Goal: Complete application form

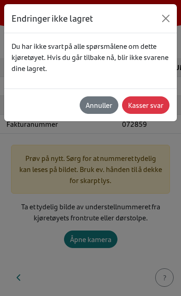
click at [105, 102] on div "Annuller" at bounding box center [99, 104] width 27 height 11
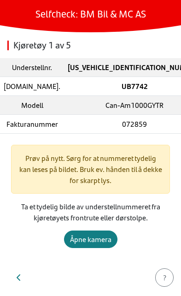
click at [19, 278] on icon "button" at bounding box center [19, 277] width 5 height 7
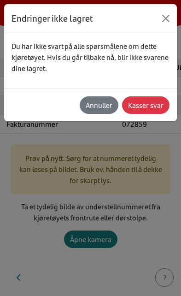
click at [151, 103] on div "Kasser svar" at bounding box center [145, 104] width 35 height 11
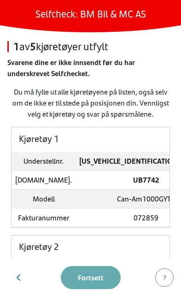
scroll to position [30, 0]
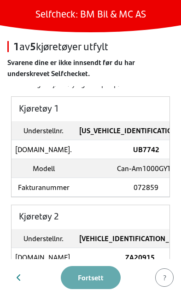
click at [116, 157] on td "UB7742" at bounding box center [146, 149] width 141 height 19
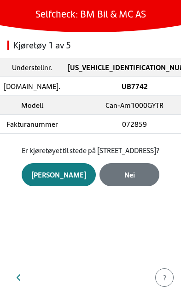
click at [62, 180] on div "Ja" at bounding box center [58, 174] width 55 height 11
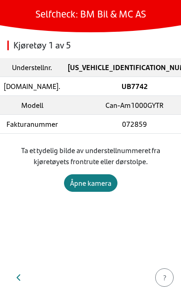
click at [19, 279] on icon "button" at bounding box center [19, 277] width 4 height 6
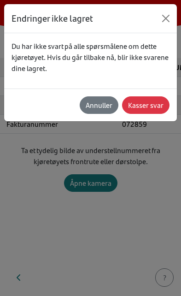
click at [154, 104] on div "Kasser svar" at bounding box center [145, 104] width 35 height 11
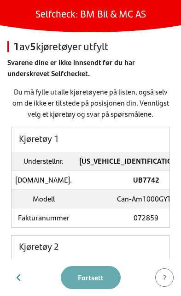
scroll to position [0, 0]
click at [133, 183] on strong "UB7742" at bounding box center [146, 179] width 26 height 11
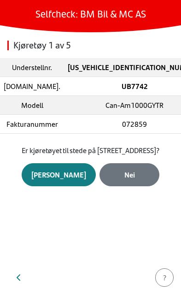
click at [123, 180] on div "Nei" at bounding box center [129, 174] width 41 height 11
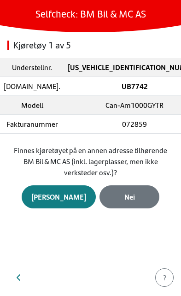
click at [58, 195] on div "Ja" at bounding box center [58, 196] width 55 height 11
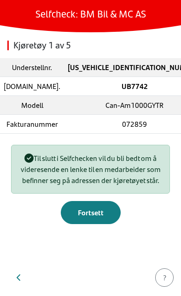
click at [16, 280] on button "button" at bounding box center [18, 277] width 23 height 22
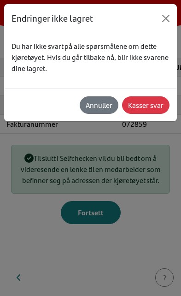
click at [102, 109] on div "Annuller" at bounding box center [99, 104] width 27 height 11
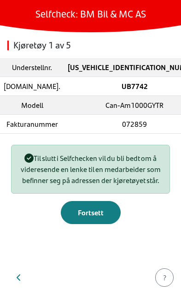
click at [20, 276] on icon "button" at bounding box center [19, 277] width 5 height 7
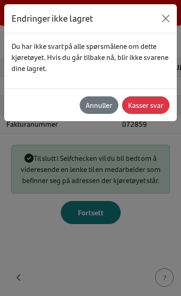
click at [150, 107] on div "Kasser svar" at bounding box center [145, 104] width 35 height 11
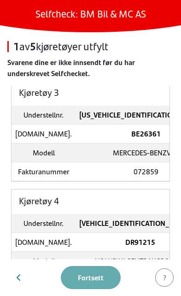
scroll to position [259, 0]
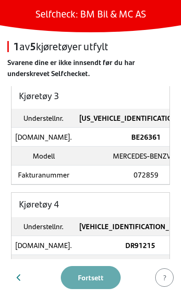
click at [126, 146] on td "BE26361" at bounding box center [146, 137] width 141 height 19
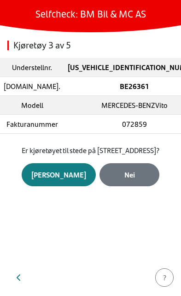
click at [127, 180] on div "Nei" at bounding box center [129, 174] width 41 height 11
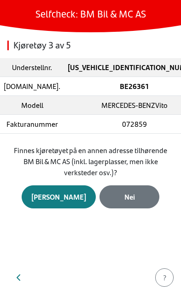
click at [127, 194] on div "Nei" at bounding box center [129, 196] width 41 height 11
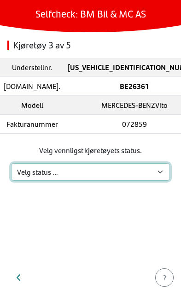
click at [153, 170] on select "Velg status … Kjøretøyet er på verksted Kjøretøyet er solgt & levert Kjøretøyet…" at bounding box center [90, 171] width 159 height 17
select select "2"
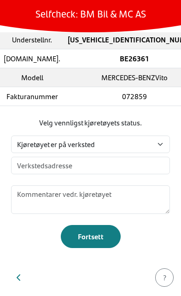
scroll to position [28, 0]
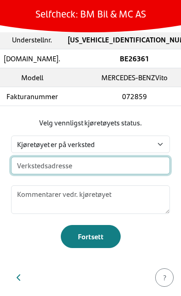
click at [129, 163] on input "text" at bounding box center [90, 165] width 159 height 17
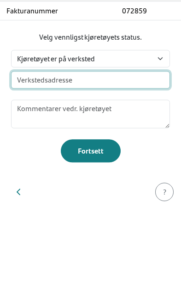
type input "B"
type input "Hensmoveien 1"
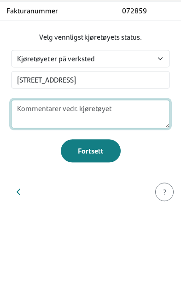
click at [107, 185] on textarea at bounding box center [90, 199] width 159 height 29
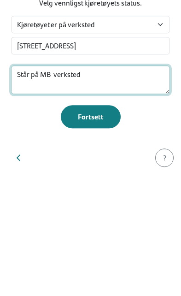
type textarea "Står på MB verksted"
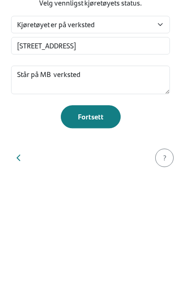
click at [95, 231] on div "Fortsett" at bounding box center [90, 236] width 41 height 11
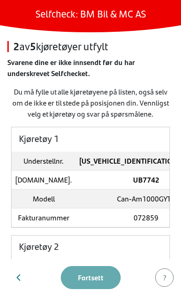
scroll to position [0, 0]
click at [115, 189] on td "UB7742" at bounding box center [146, 179] width 141 height 19
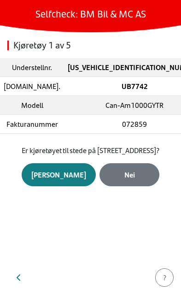
click at [63, 180] on div "Ja" at bounding box center [58, 174] width 55 height 11
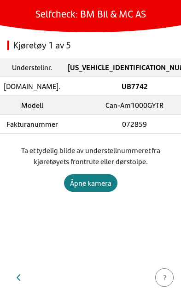
click at [100, 181] on div "Åpne kamera" at bounding box center [90, 182] width 41 height 11
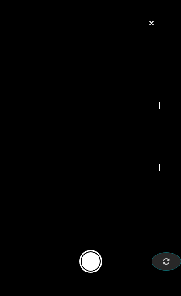
click at [99, 265] on button at bounding box center [90, 261] width 23 height 23
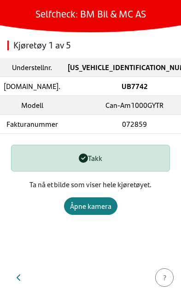
click at [99, 204] on div "Åpne kamera" at bounding box center [90, 205] width 41 height 11
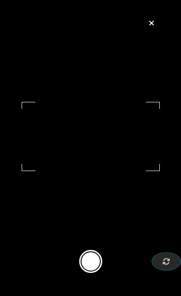
click at [93, 273] on button at bounding box center [90, 261] width 23 height 23
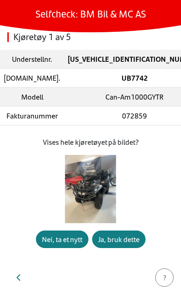
scroll to position [22, 0]
click at [116, 240] on div "Ja, bruk dette" at bounding box center [118, 238] width 41 height 11
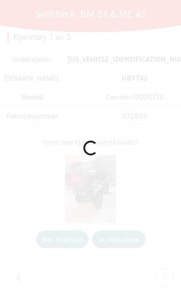
scroll to position [0, 0]
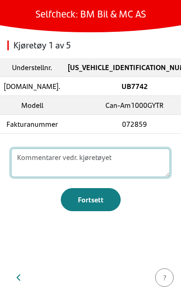
click at [109, 159] on textarea at bounding box center [90, 162] width 159 height 29
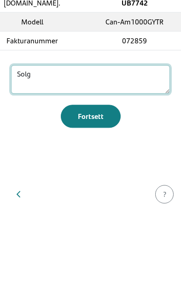
type textarea "Solgt"
click at [101, 194] on div "Fortsett" at bounding box center [90, 199] width 41 height 11
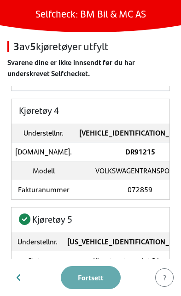
scroll to position [329, 0]
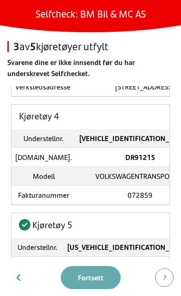
click at [125, 162] on strong "DR91215" at bounding box center [140, 156] width 30 height 11
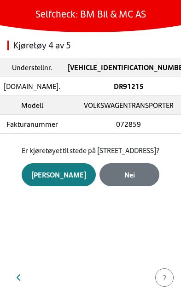
click at [61, 180] on div "Ja" at bounding box center [58, 174] width 55 height 11
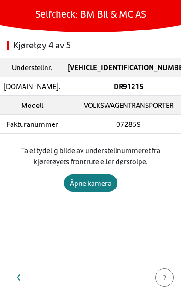
click at [98, 186] on div "Åpne kamera" at bounding box center [90, 182] width 41 height 11
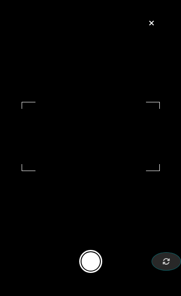
click at [86, 273] on button at bounding box center [90, 261] width 23 height 23
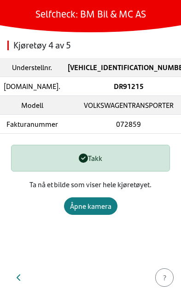
click at [98, 205] on div "Åpne kamera" at bounding box center [90, 205] width 41 height 11
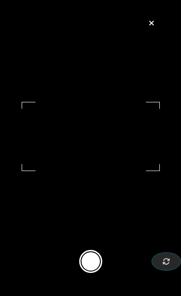
click at [89, 273] on button at bounding box center [90, 261] width 23 height 23
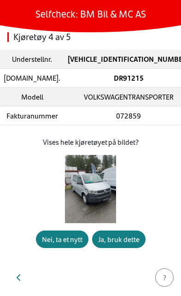
scroll to position [22, 0]
click at [127, 240] on div "Ja, bruk dette" at bounding box center [118, 238] width 41 height 11
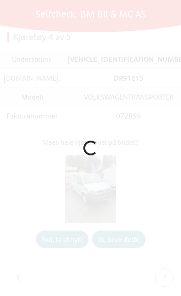
scroll to position [0, 0]
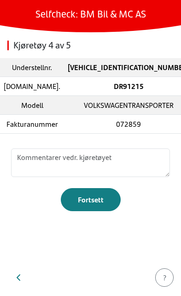
click at [98, 198] on div "Fortsett" at bounding box center [90, 199] width 41 height 11
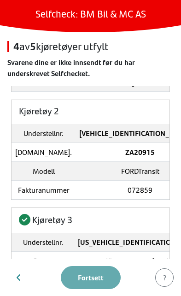
scroll to position [126, 0]
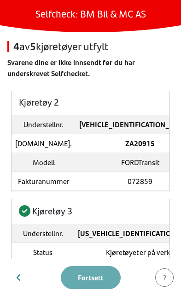
click at [125, 148] on strong "ZA20915" at bounding box center [139, 143] width 29 height 11
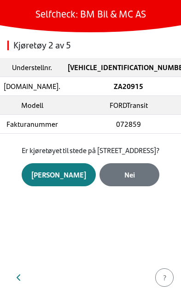
click at [65, 180] on div "Ja" at bounding box center [58, 174] width 55 height 11
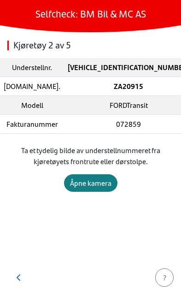
click at [97, 184] on div "Åpne kamera" at bounding box center [90, 182] width 41 height 11
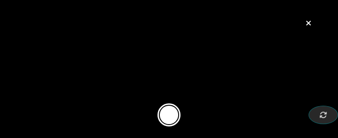
click at [175, 117] on button at bounding box center [168, 114] width 23 height 23
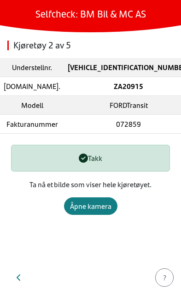
click at [96, 206] on div "Åpne kamera" at bounding box center [90, 205] width 41 height 11
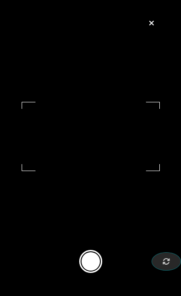
click at [88, 270] on button at bounding box center [90, 261] width 23 height 23
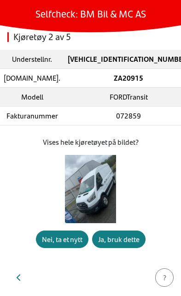
scroll to position [22, 0]
click at [132, 235] on div "Ja, bruk dette" at bounding box center [118, 238] width 41 height 11
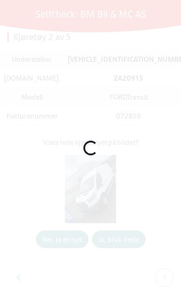
scroll to position [0, 0]
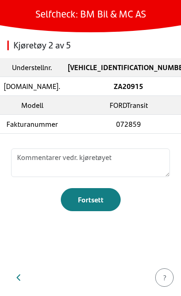
click at [99, 197] on div "Fortsett" at bounding box center [90, 199] width 41 height 11
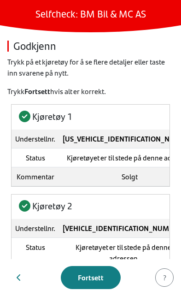
click at [96, 281] on div "Fortsett" at bounding box center [90, 277] width 41 height 11
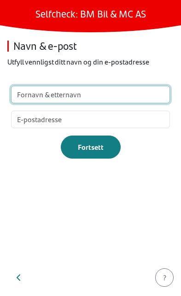
click at [100, 97] on input "text" at bounding box center [90, 94] width 159 height 17
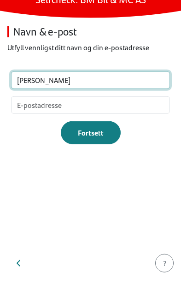
type input "Bjørn"
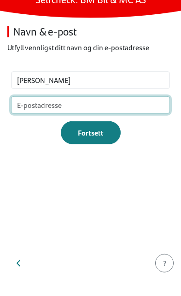
click at [109, 111] on input "email" at bounding box center [90, 119] width 159 height 17
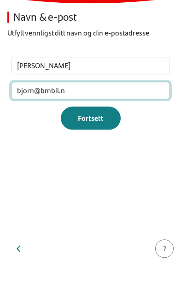
type input "bjorn@bmbil.no"
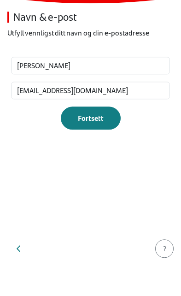
click at [96, 141] on div "Fortsett" at bounding box center [90, 146] width 41 height 11
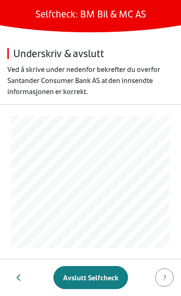
click at [93, 278] on div "Avslutt Selfcheck" at bounding box center [90, 277] width 55 height 11
